Goal: Task Accomplishment & Management: Use online tool/utility

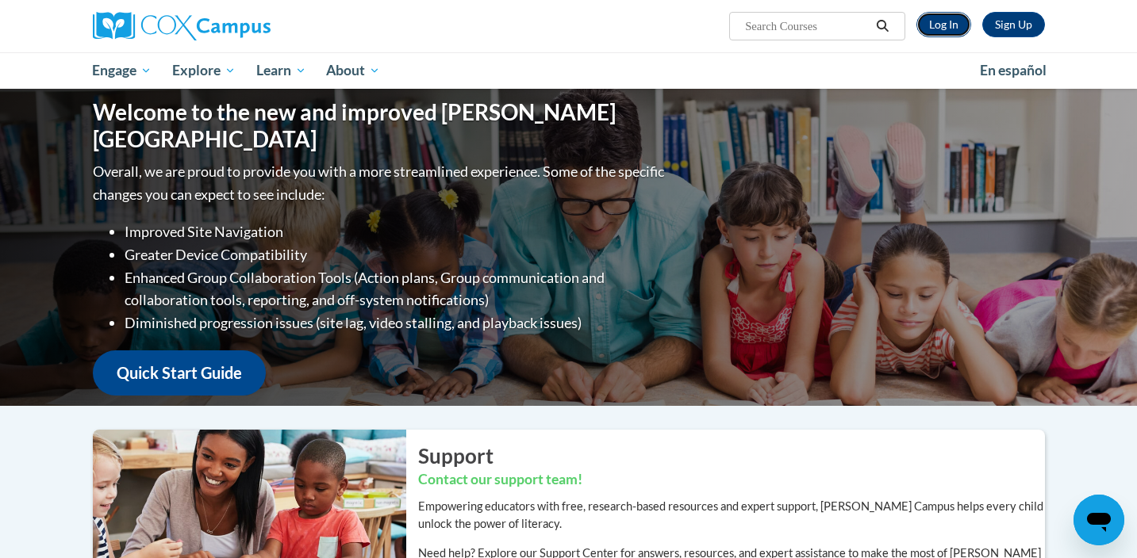
click at [942, 28] on link "Log In" at bounding box center [943, 24] width 55 height 25
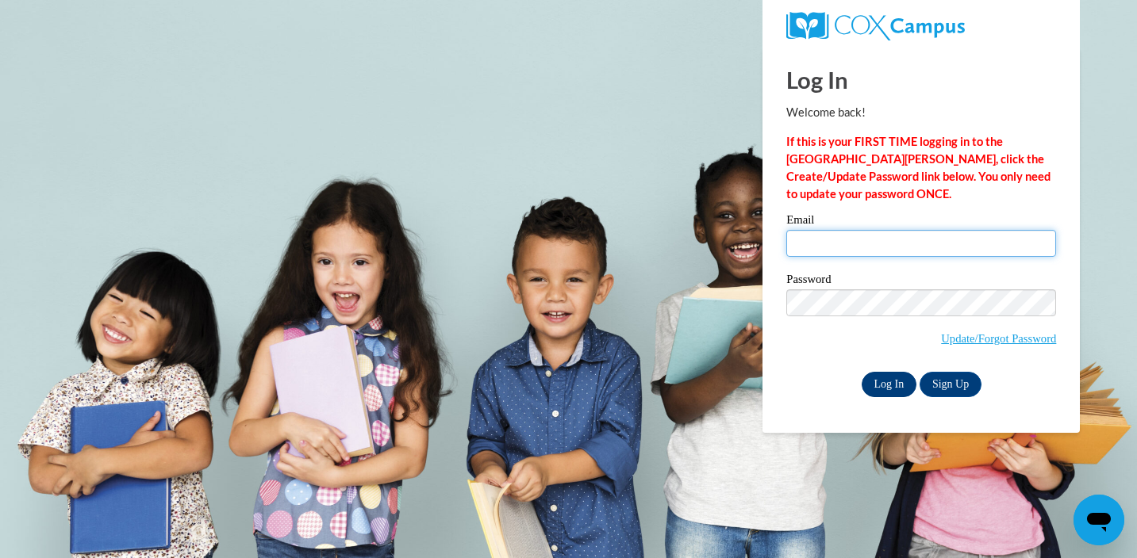
type input "awilson@waukesha.k12.wi.us"
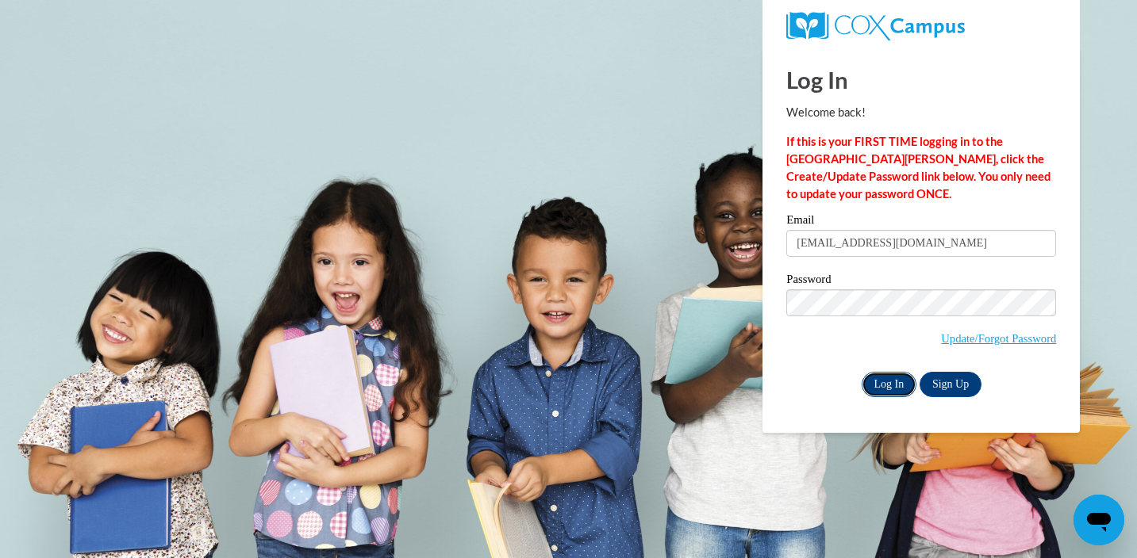
click at [897, 378] on input "Log In" at bounding box center [889, 384] width 56 height 25
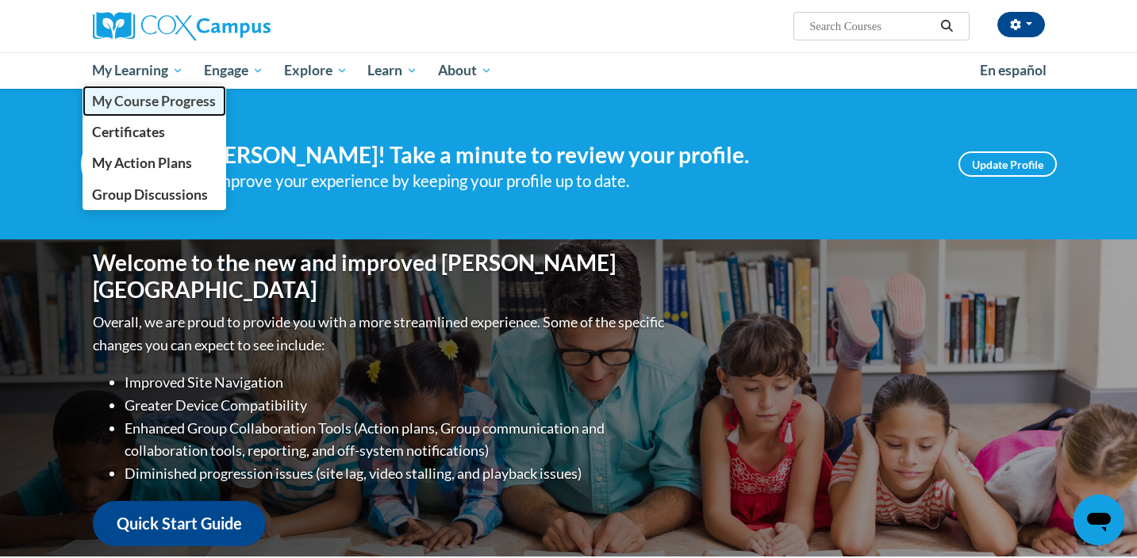
click at [164, 103] on span "My Course Progress" at bounding box center [154, 101] width 124 height 17
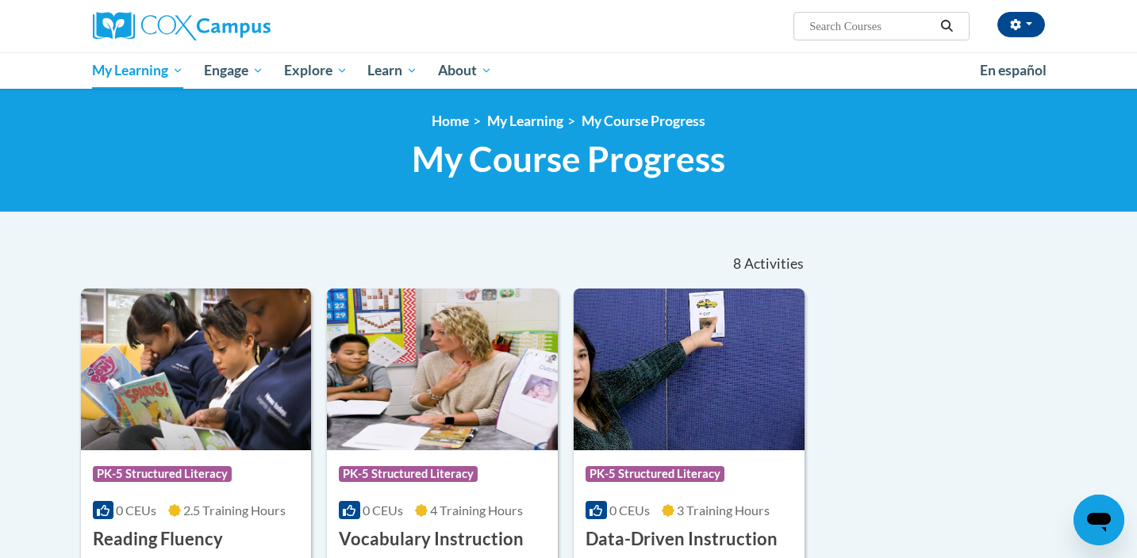
scroll to position [276, 0]
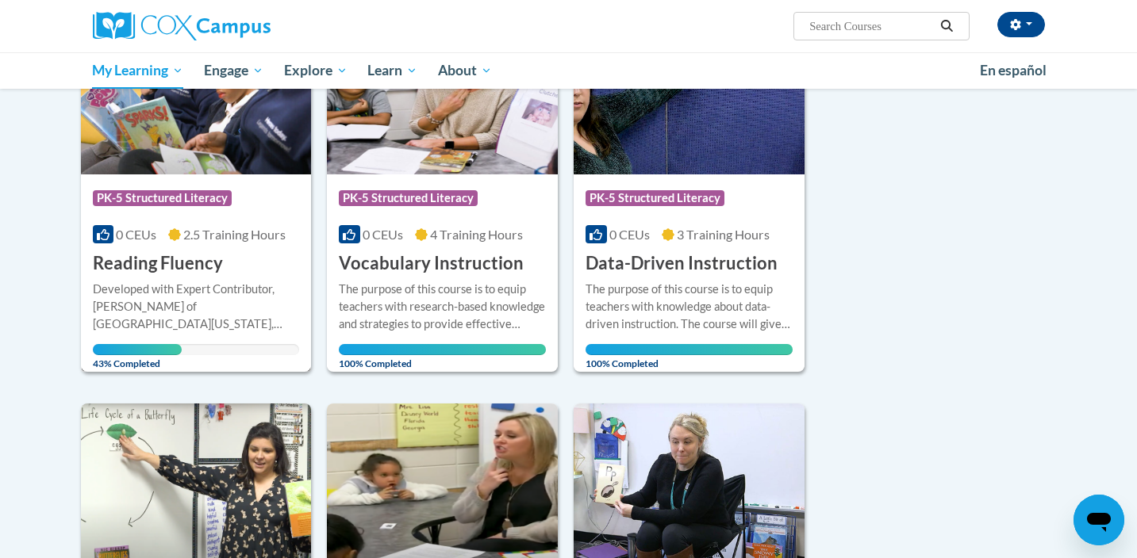
click at [244, 207] on div "Course Category: PK-5 Structured Literacy" at bounding box center [196, 200] width 207 height 36
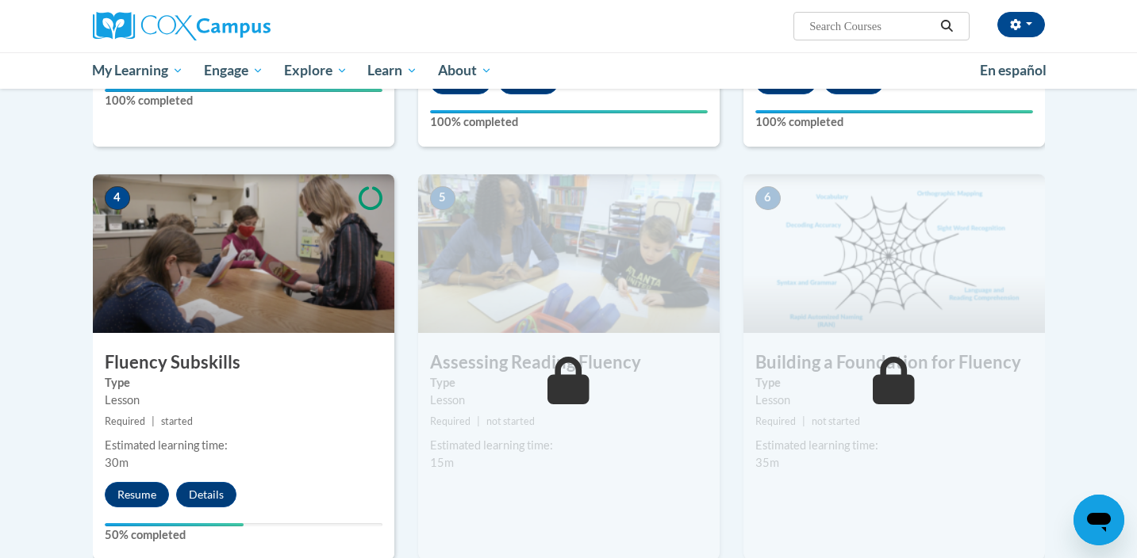
scroll to position [710, 0]
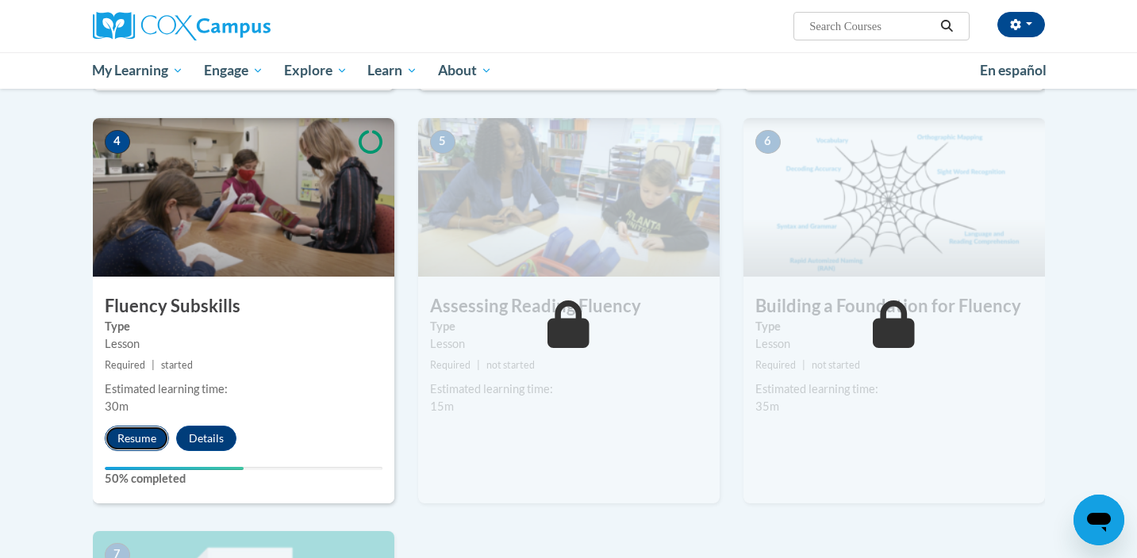
click at [134, 450] on button "Resume" at bounding box center [137, 438] width 64 height 25
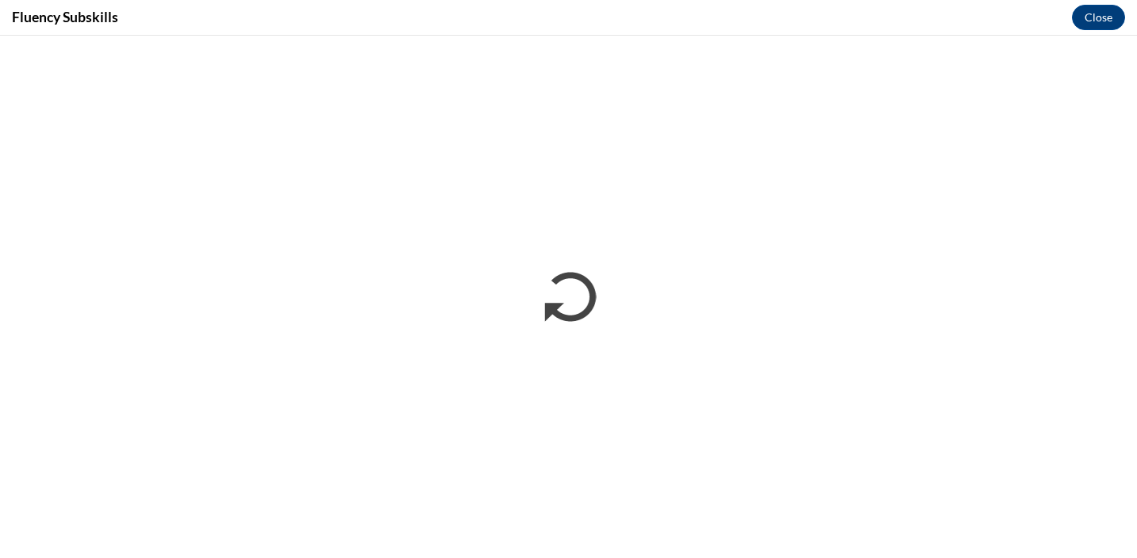
scroll to position [0, 0]
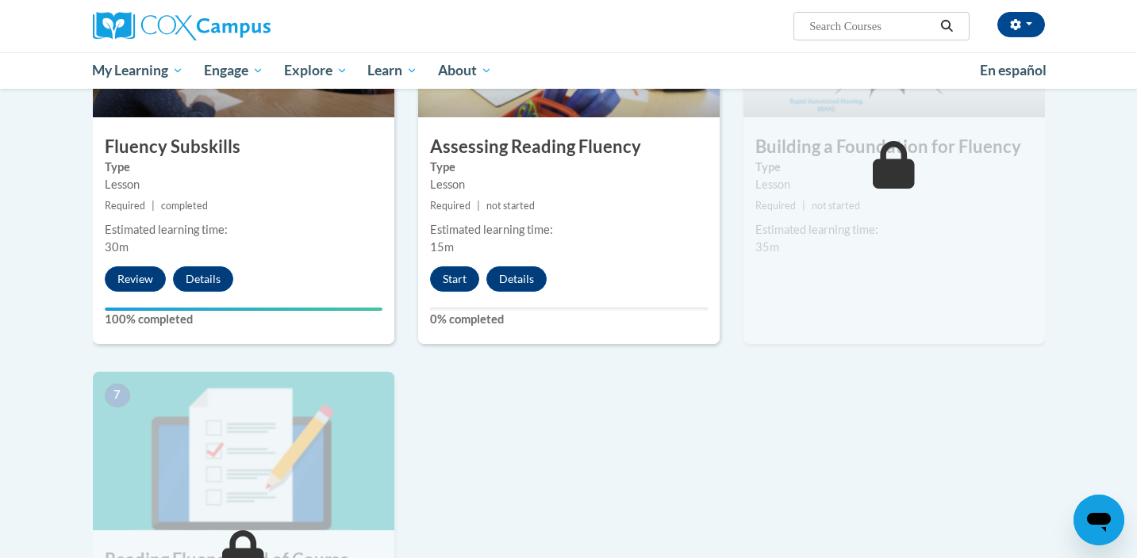
scroll to position [825, 0]
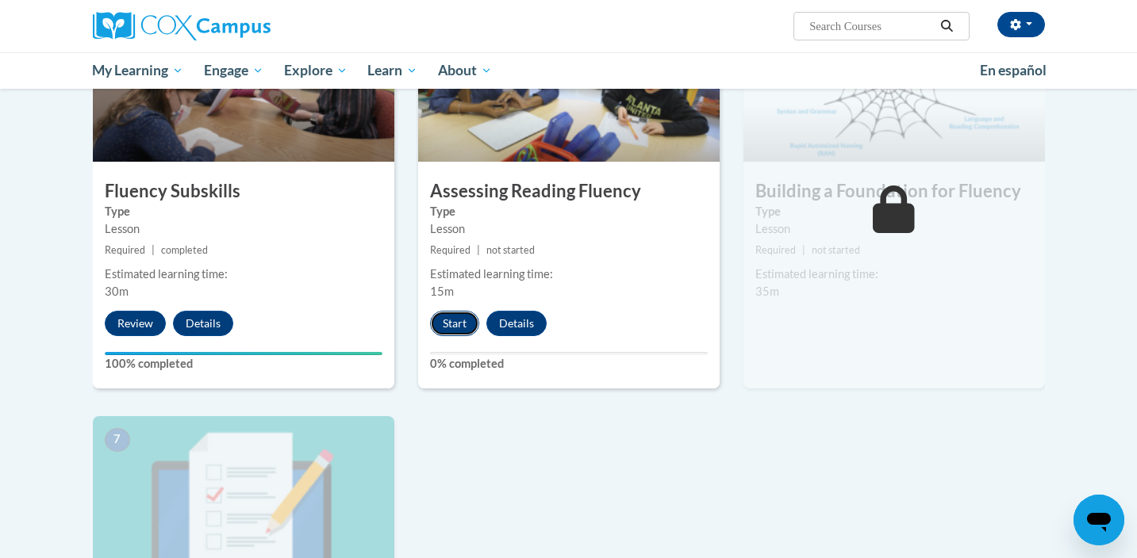
click at [474, 320] on button "Start" at bounding box center [454, 323] width 49 height 25
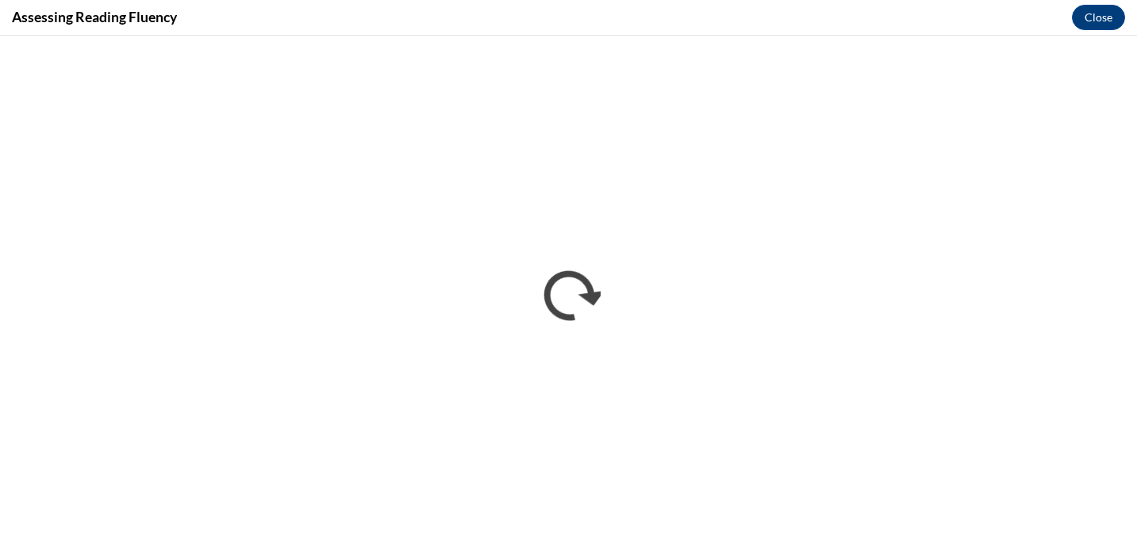
scroll to position [0, 0]
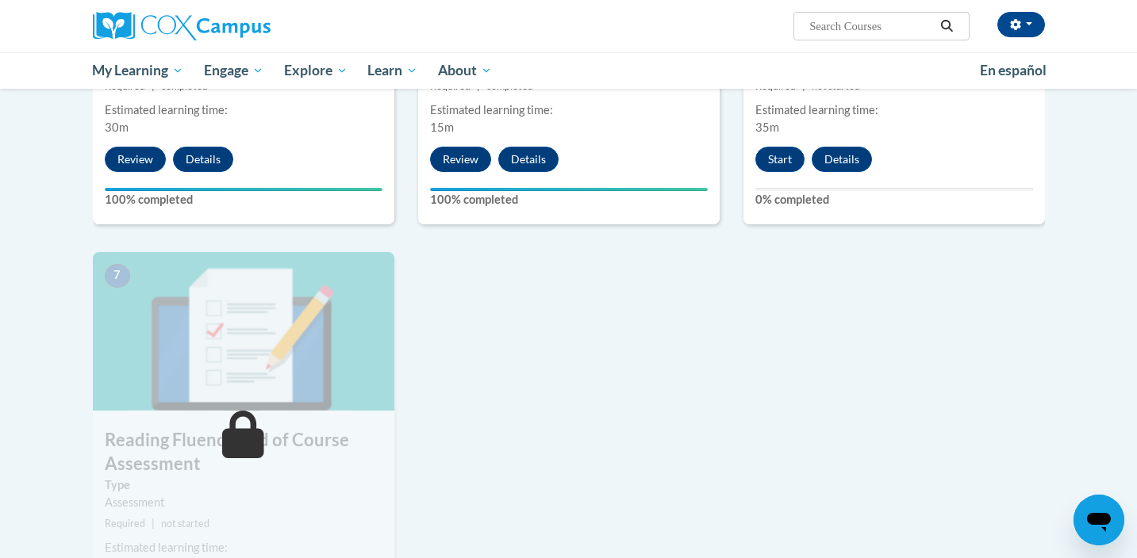
scroll to position [988, 0]
